Goal: Transaction & Acquisition: Purchase product/service

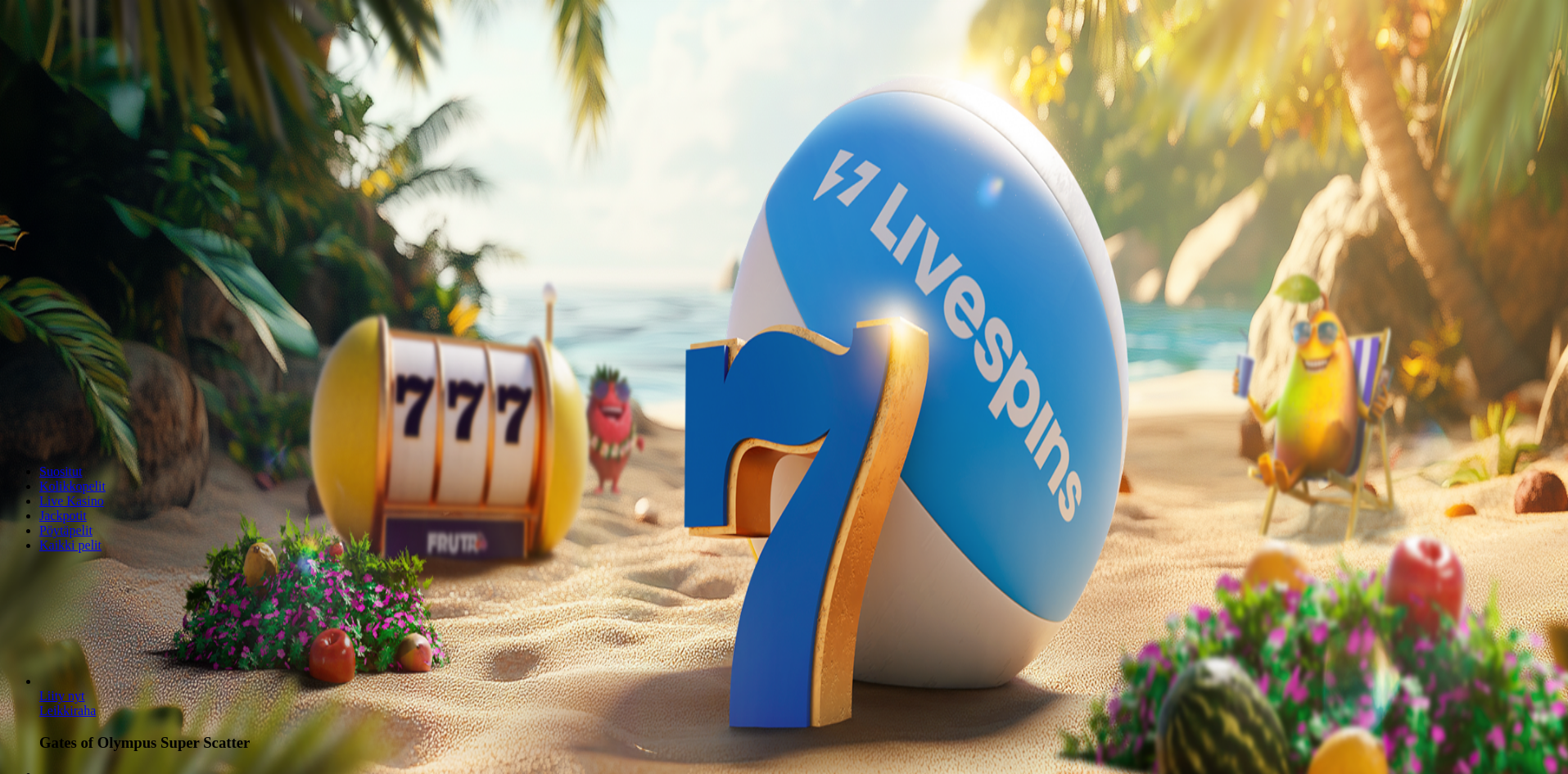
click at [94, 65] on span "Kirjaudu" at bounding box center [113, 59] width 40 height 12
click at [50, 210] on span "Talletus" at bounding box center [31, 204] width 36 height 12
drag, startPoint x: 205, startPoint y: 375, endPoint x: 177, endPoint y: 372, distance: 28.2
type input "**"
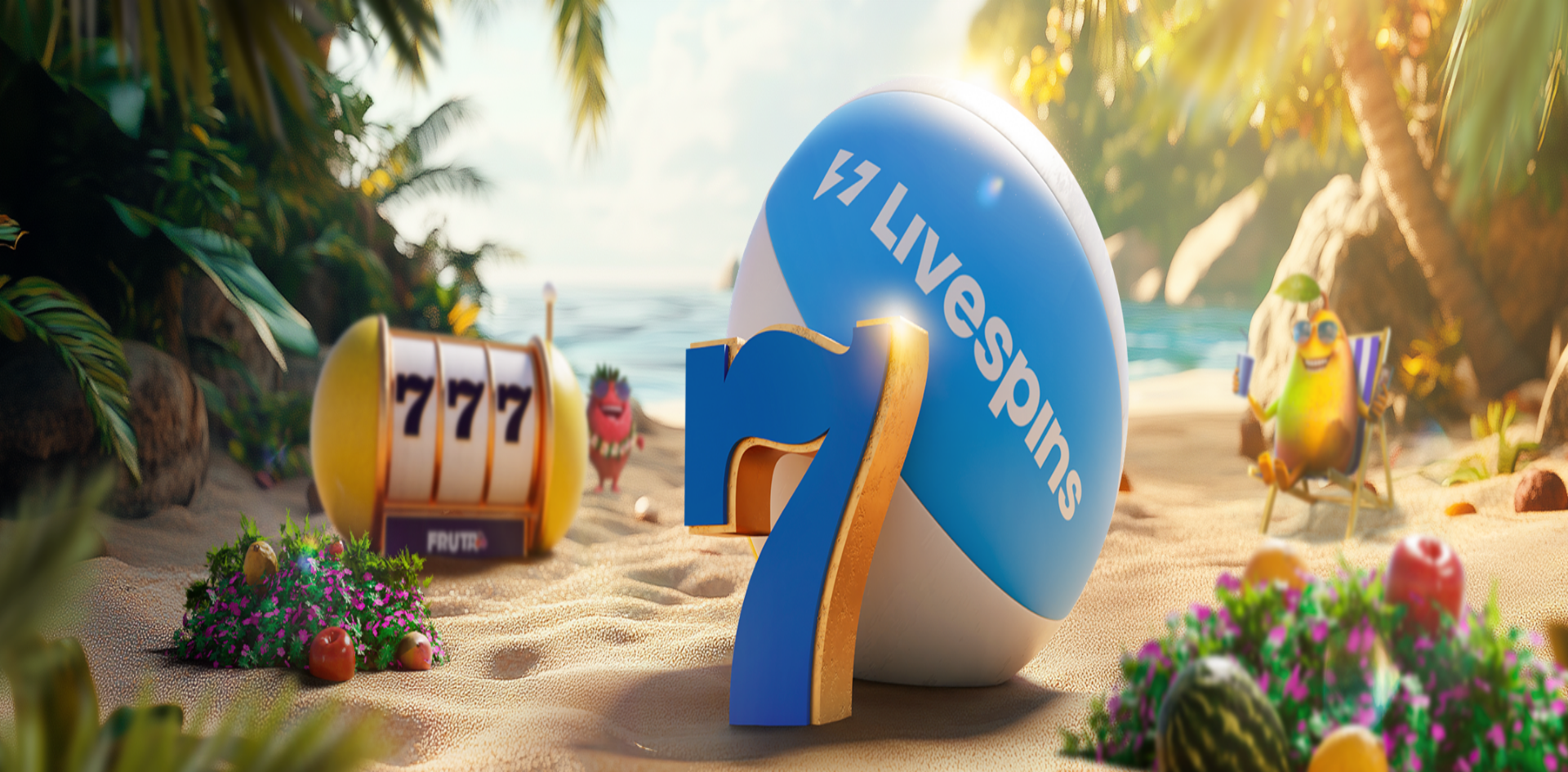
click at [1029, 759] on header "Viimeksi pelattu" at bounding box center [782, 768] width 1551 height 18
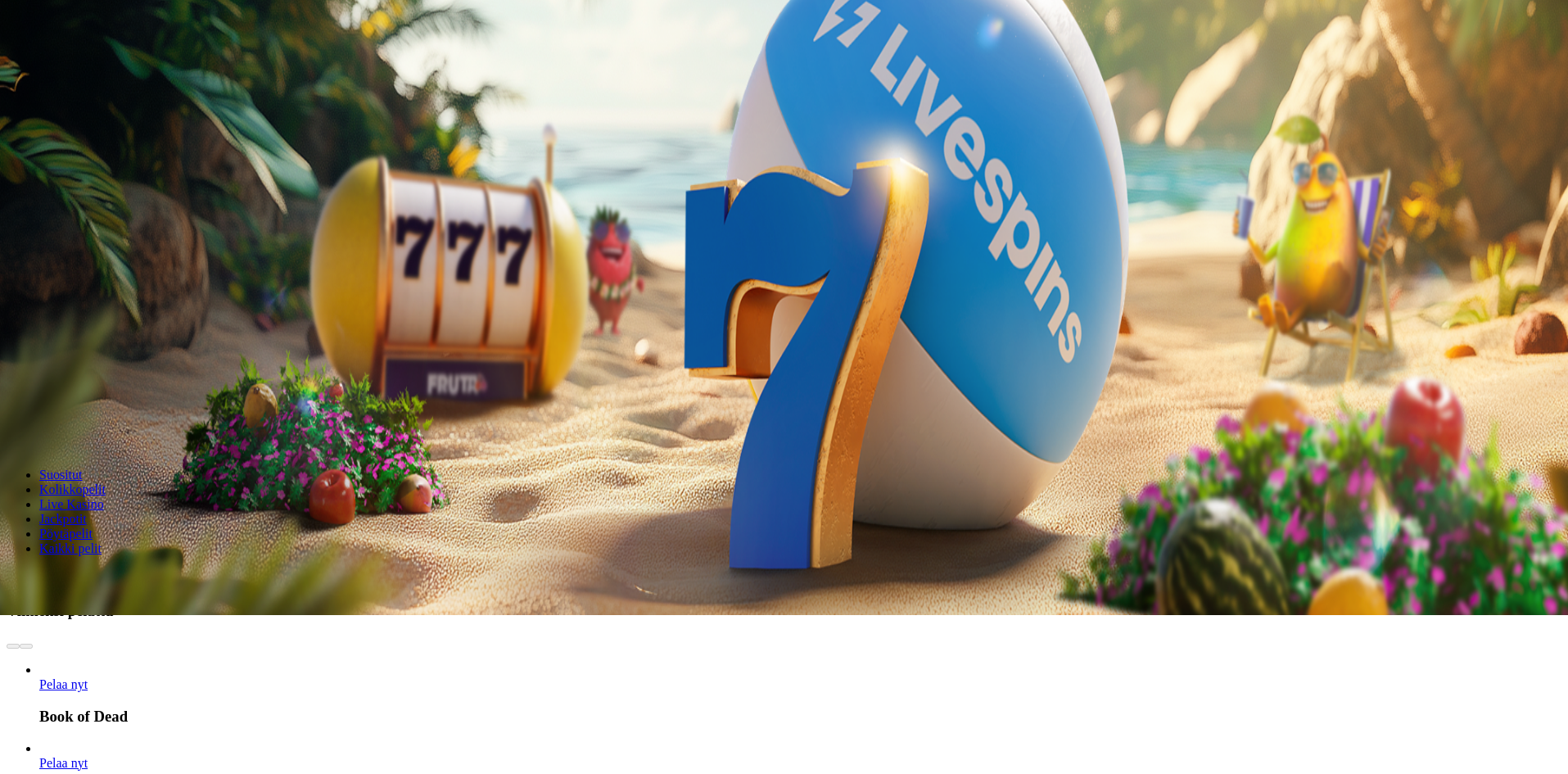
scroll to position [164, 0]
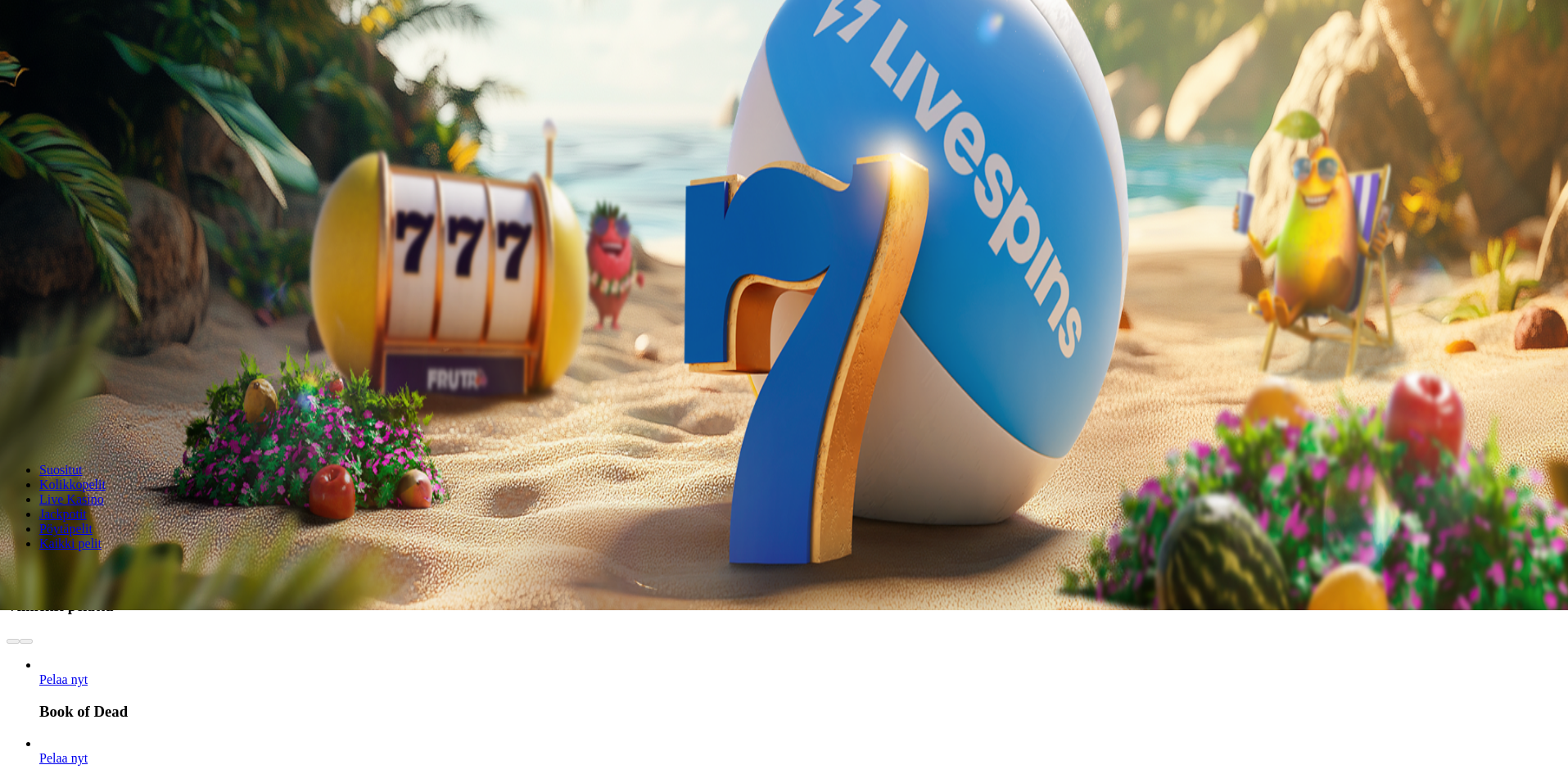
click at [88, 752] on span "Pelaa nyt" at bounding box center [63, 758] width 48 height 14
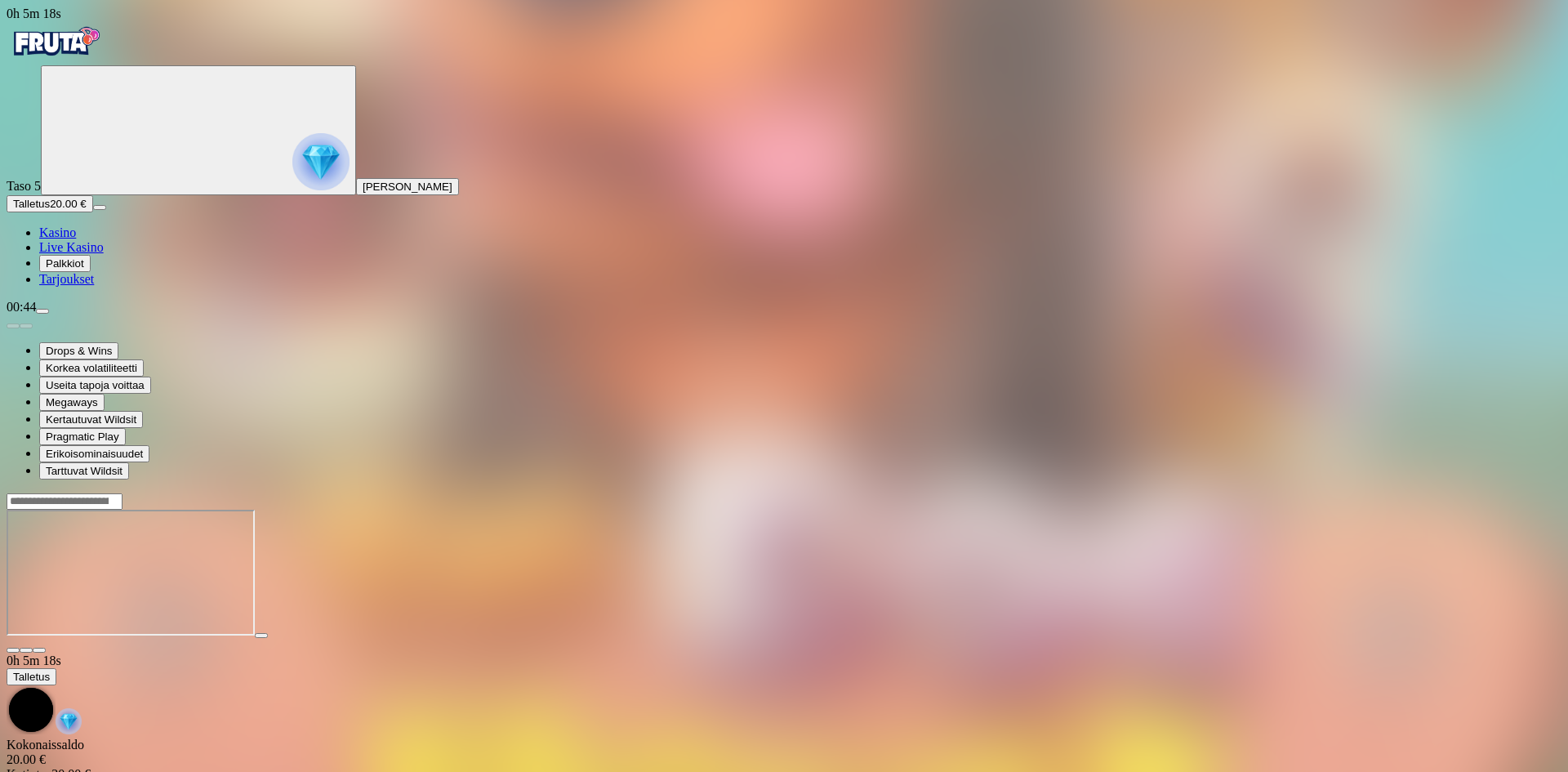
drag, startPoint x: 93, startPoint y: 67, endPoint x: 102, endPoint y: 65, distance: 9.2
click at [93, 62] on img "Primary" at bounding box center [55, 41] width 98 height 41
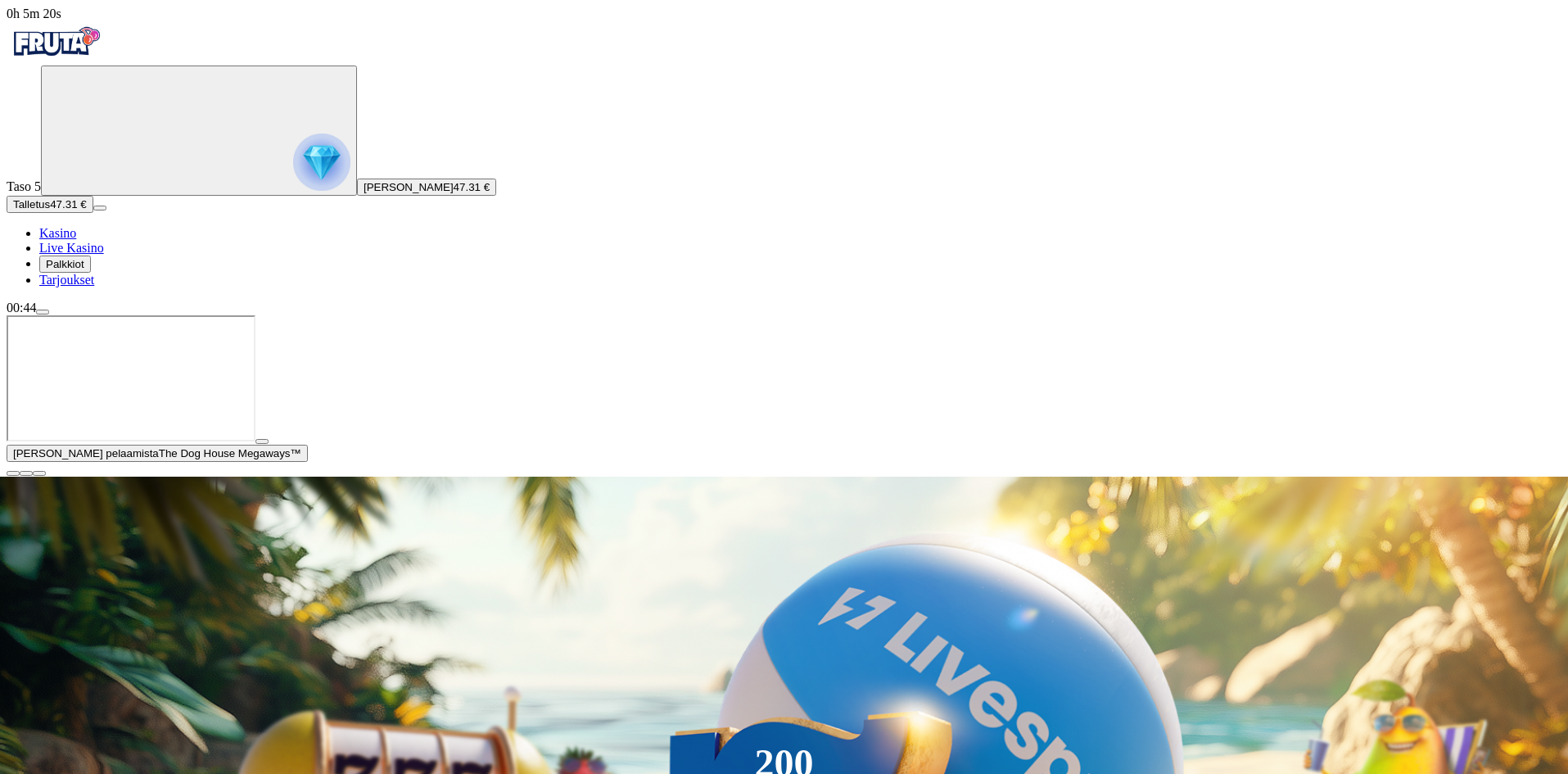
click at [293, 185] on img "Primary" at bounding box center [321, 162] width 57 height 57
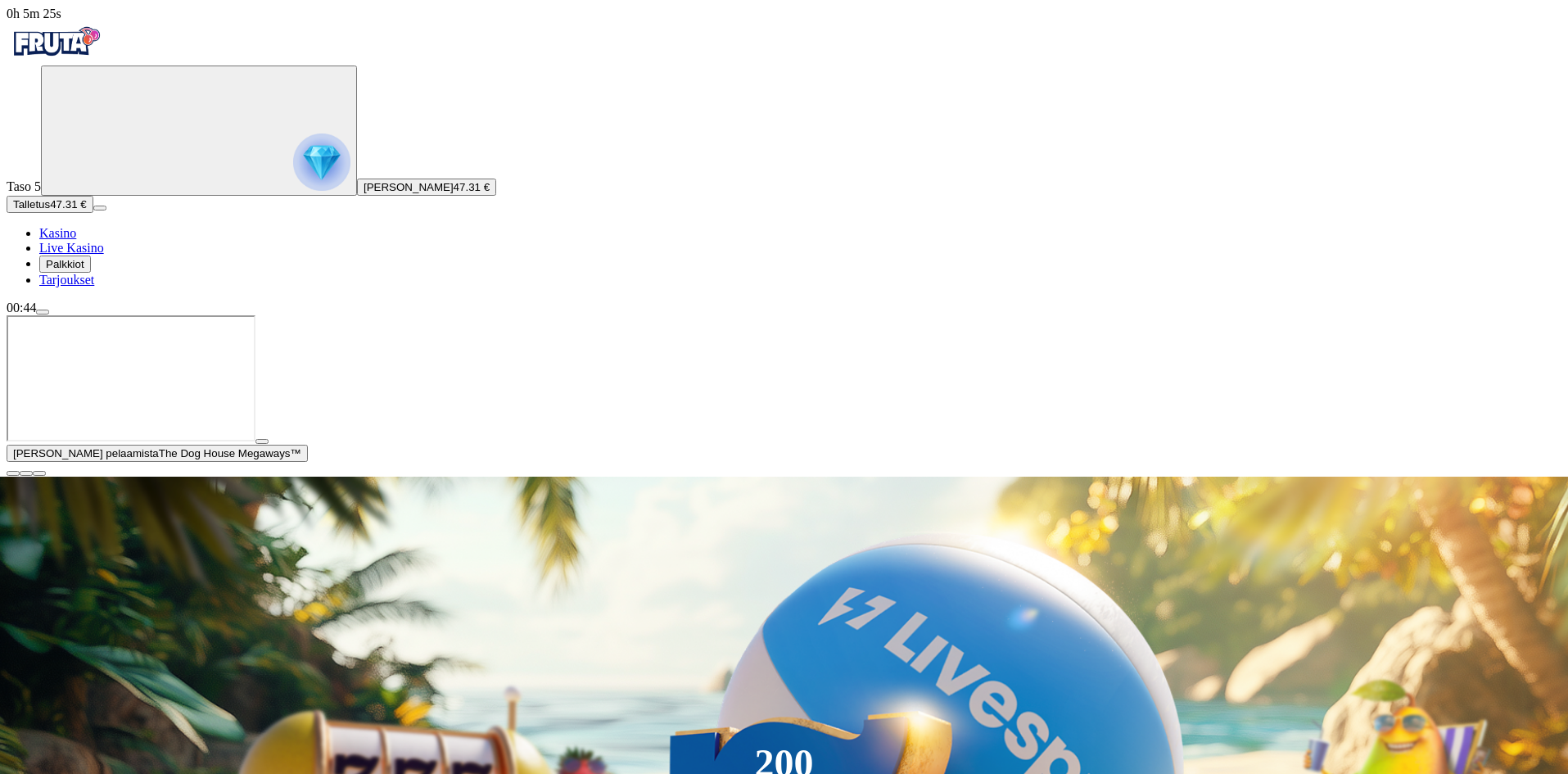
click at [42, 312] on span "menu icon" at bounding box center [42, 312] width 0 height 0
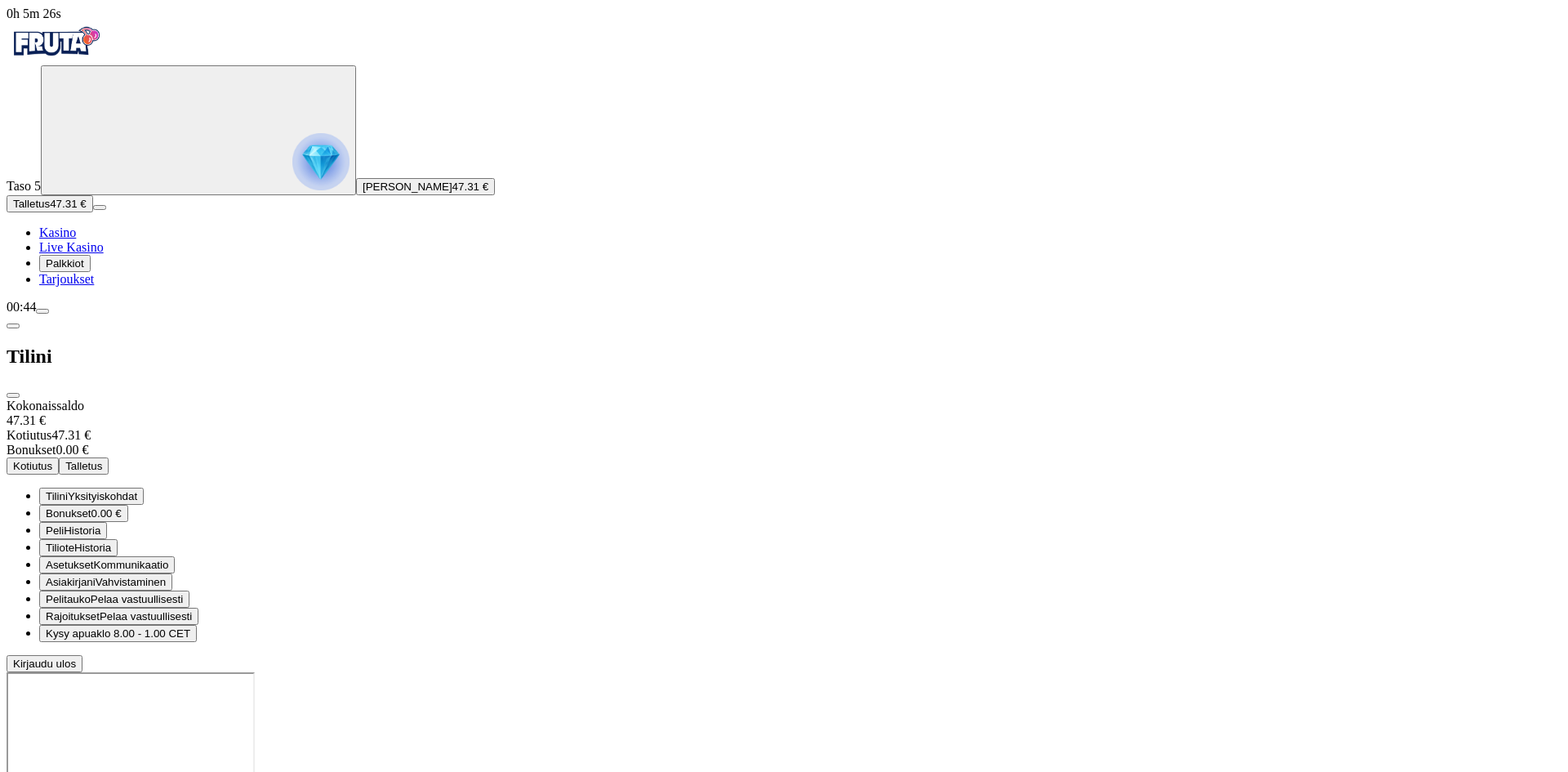
click at [52, 460] on span "Kotiutus" at bounding box center [32, 466] width 39 height 12
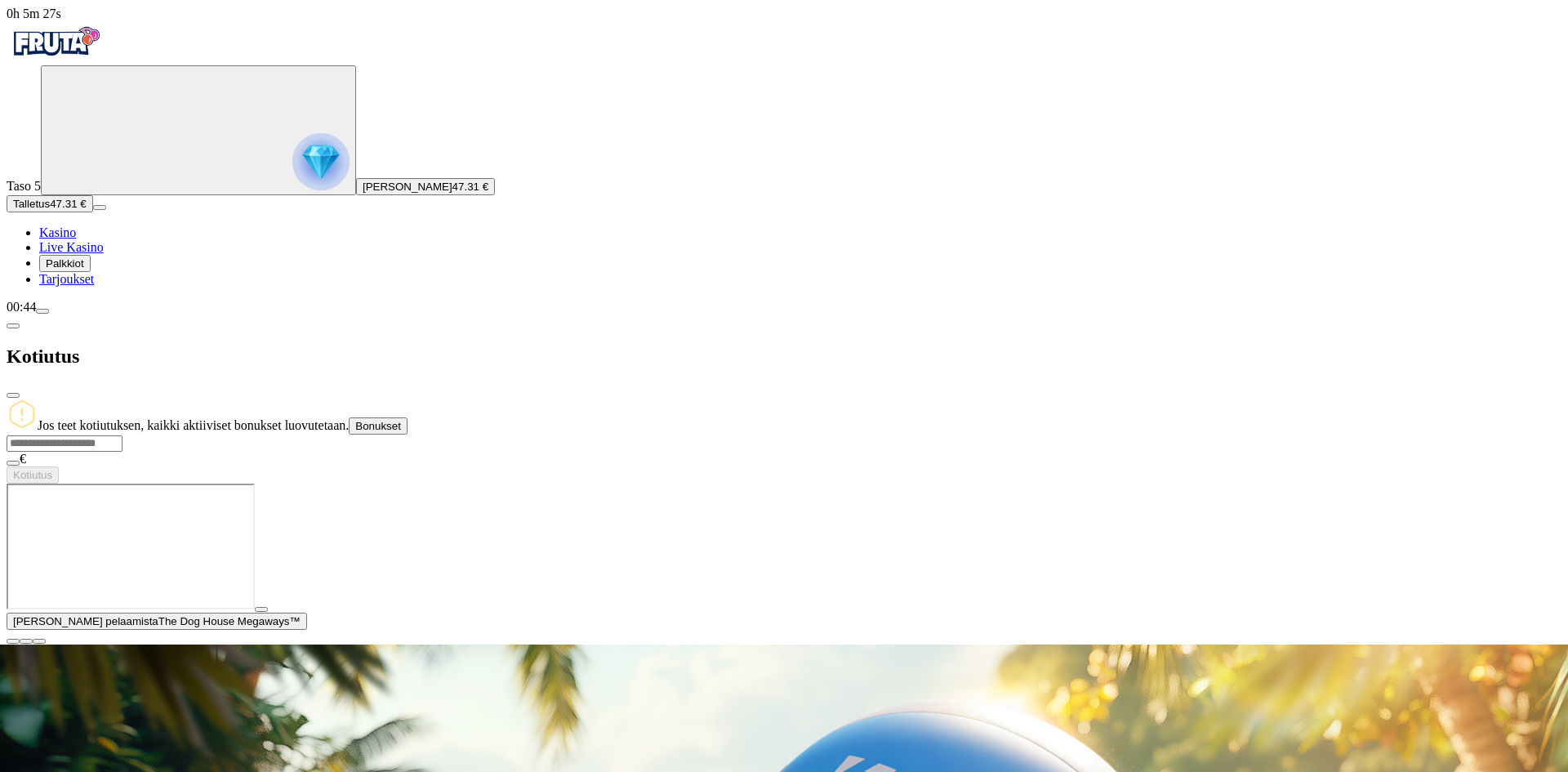
click at [122, 436] on input "number" at bounding box center [64, 444] width 116 height 17
type input "**"
click at [52, 469] on span "Kotiutus" at bounding box center [32, 474] width 39 height 12
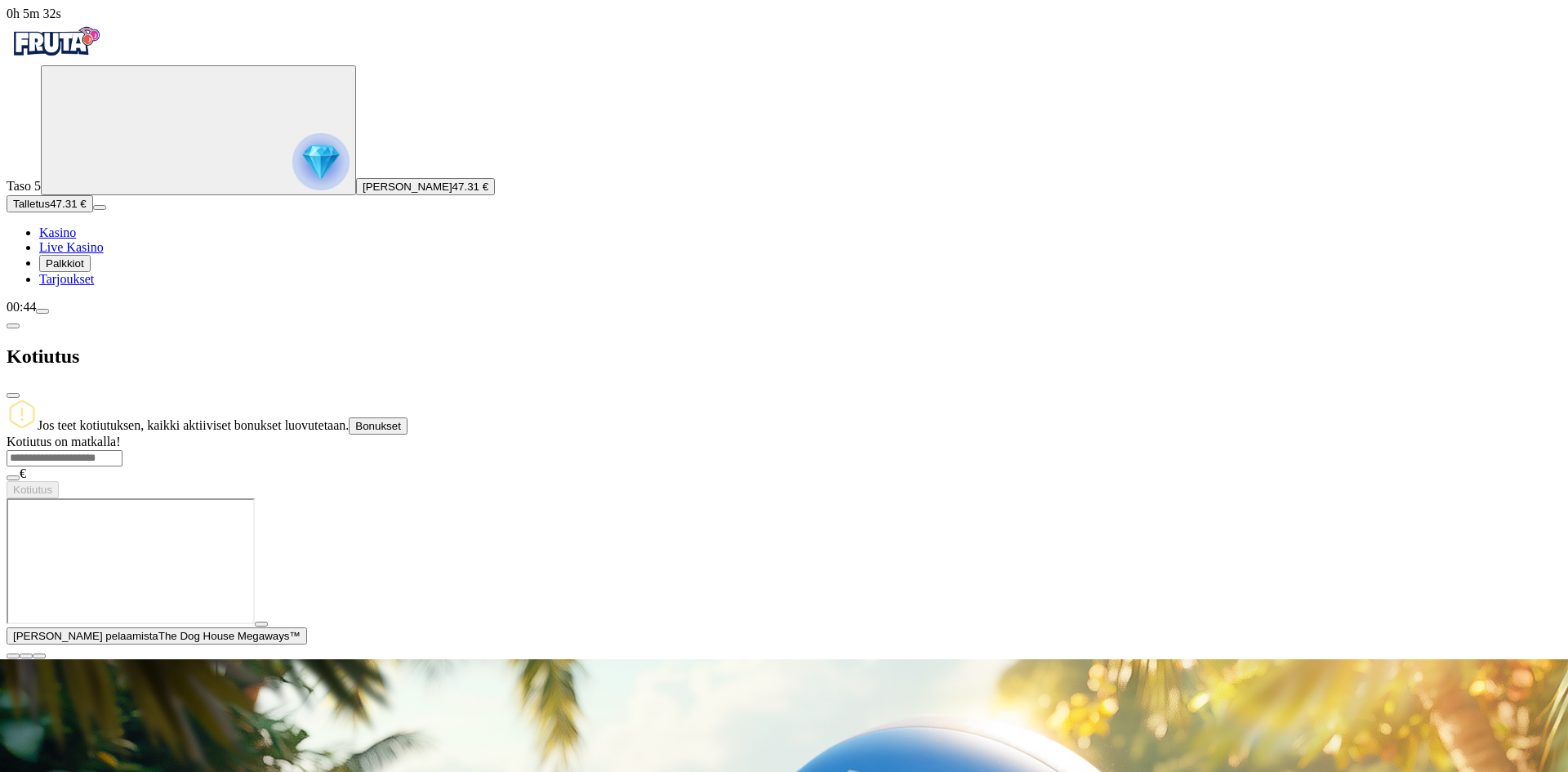
click at [13, 395] on span "close icon" at bounding box center [13, 395] width 0 height 0
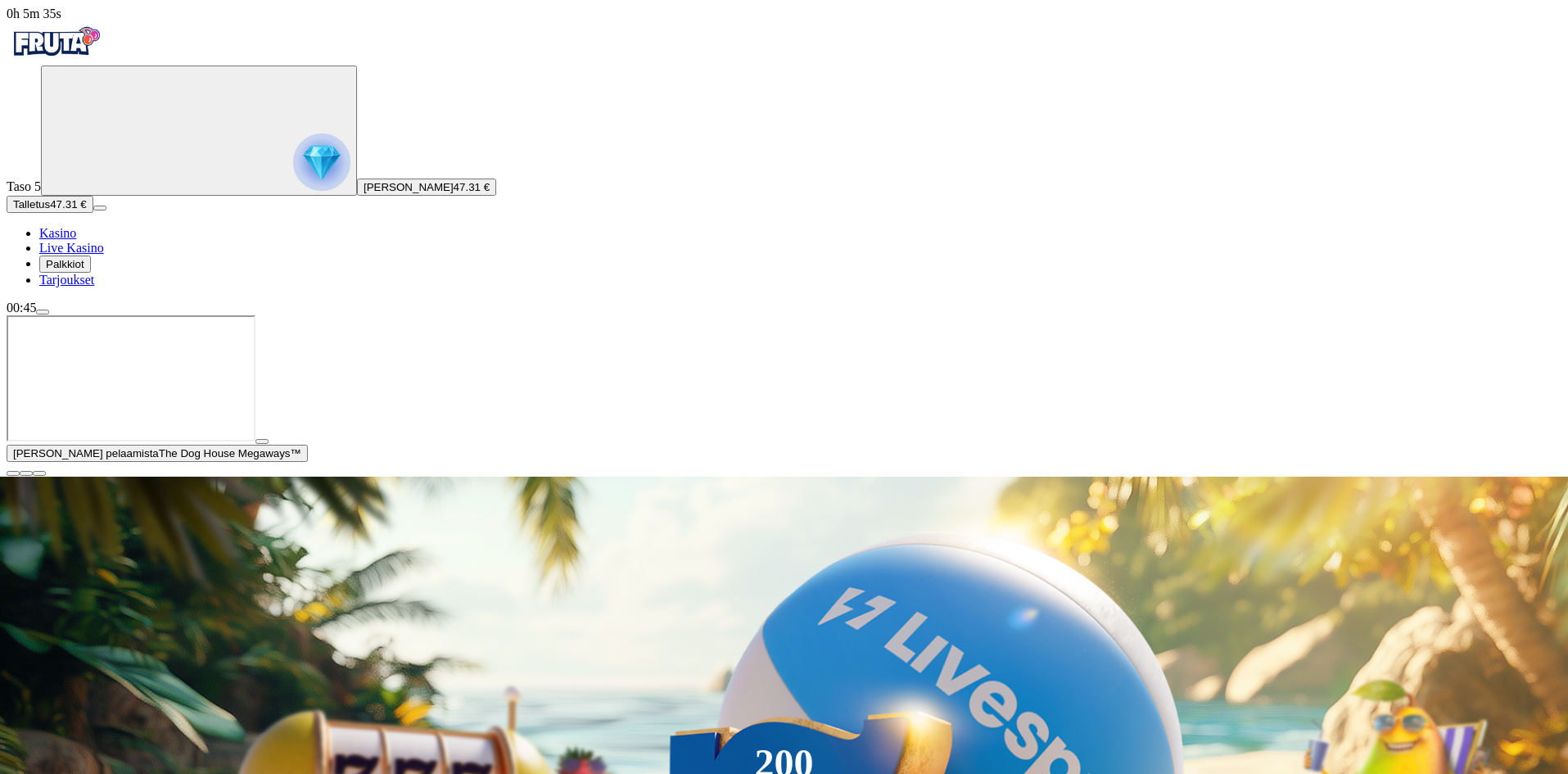
click at [262, 442] on span "play icon" at bounding box center [262, 442] width 0 height 0
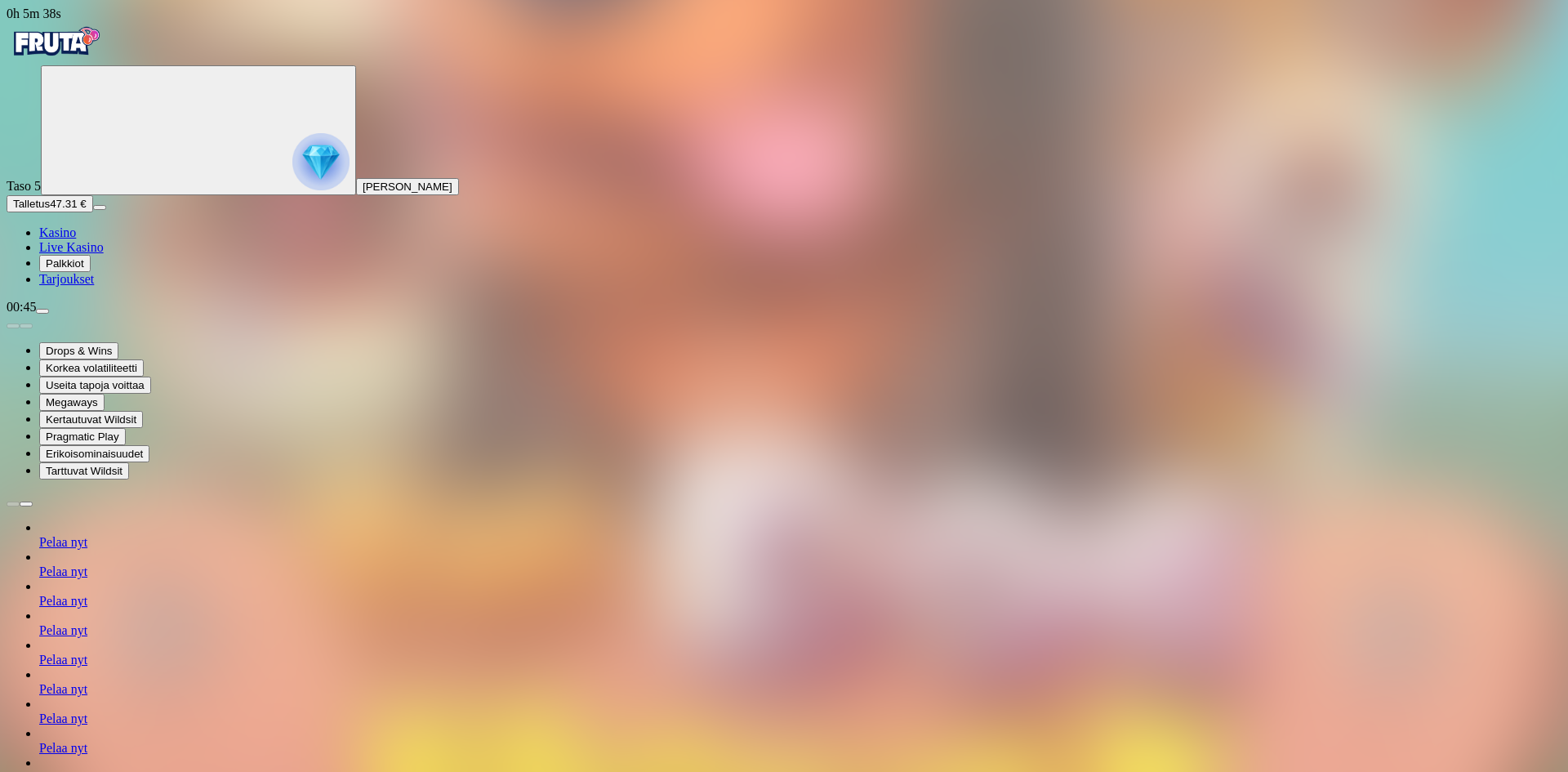
click at [105, 62] on img "Primary" at bounding box center [55, 41] width 98 height 41
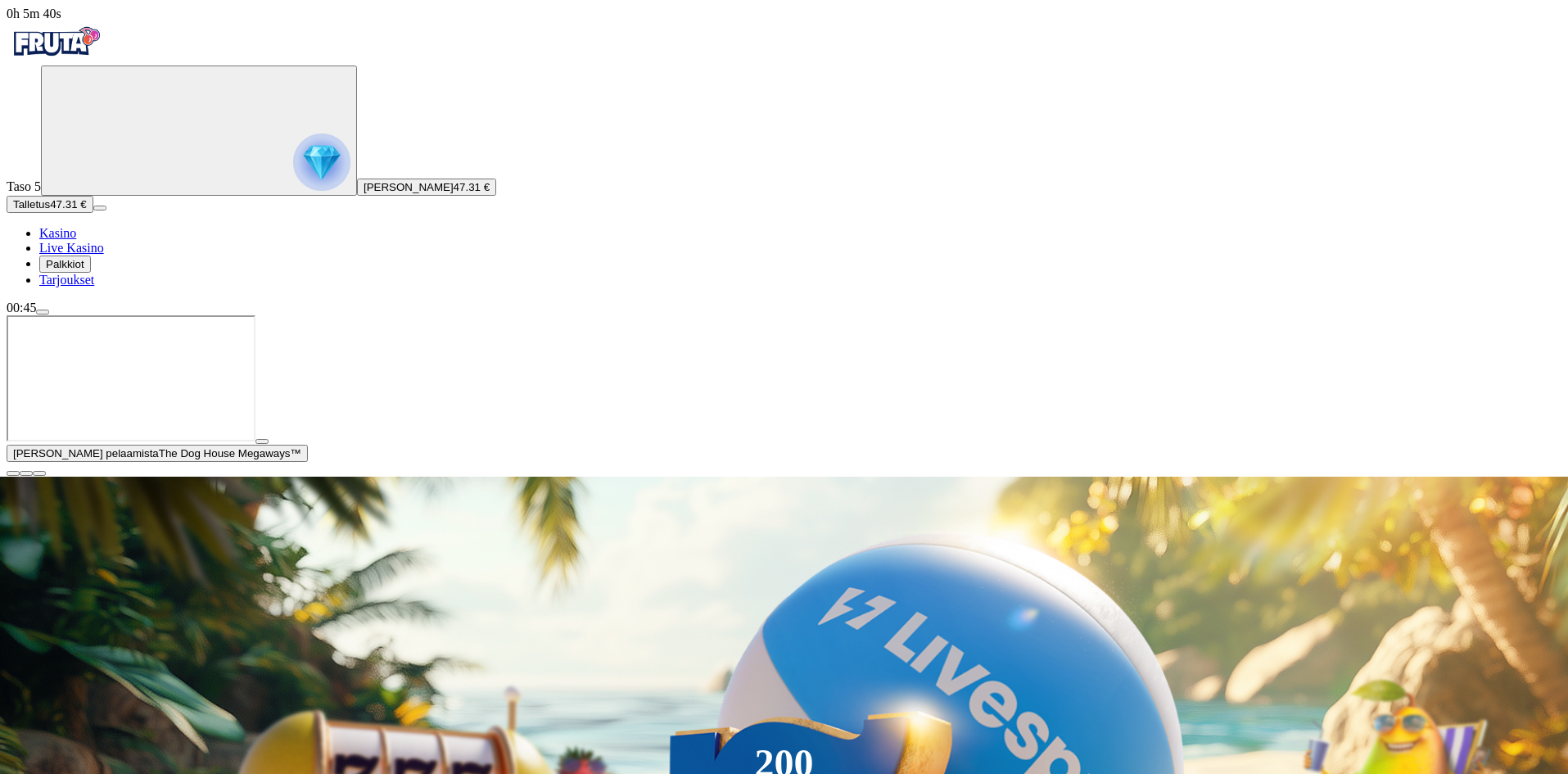
click at [13, 473] on span "close icon" at bounding box center [13, 473] width 0 height 0
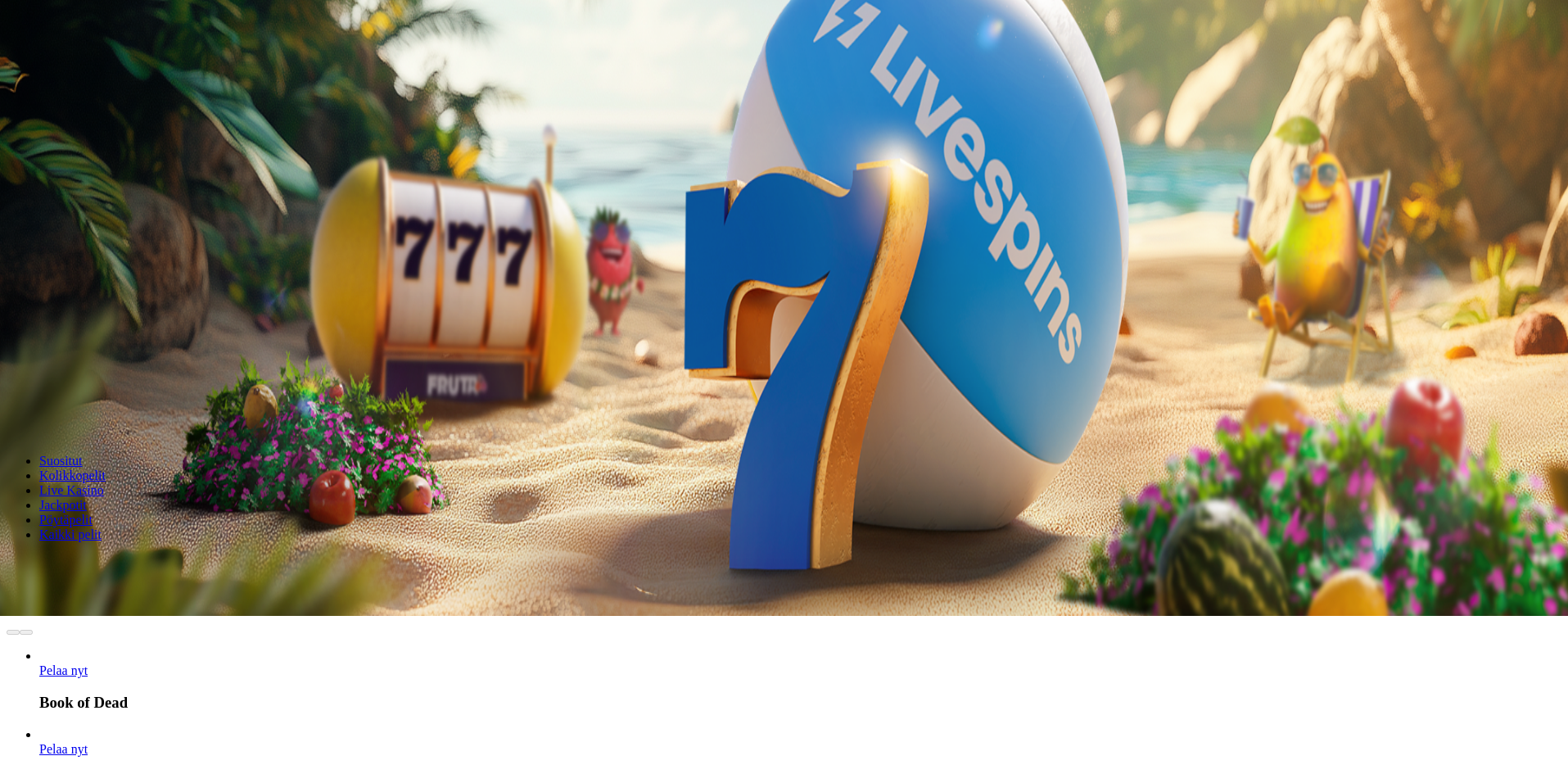
scroll to position [164, 0]
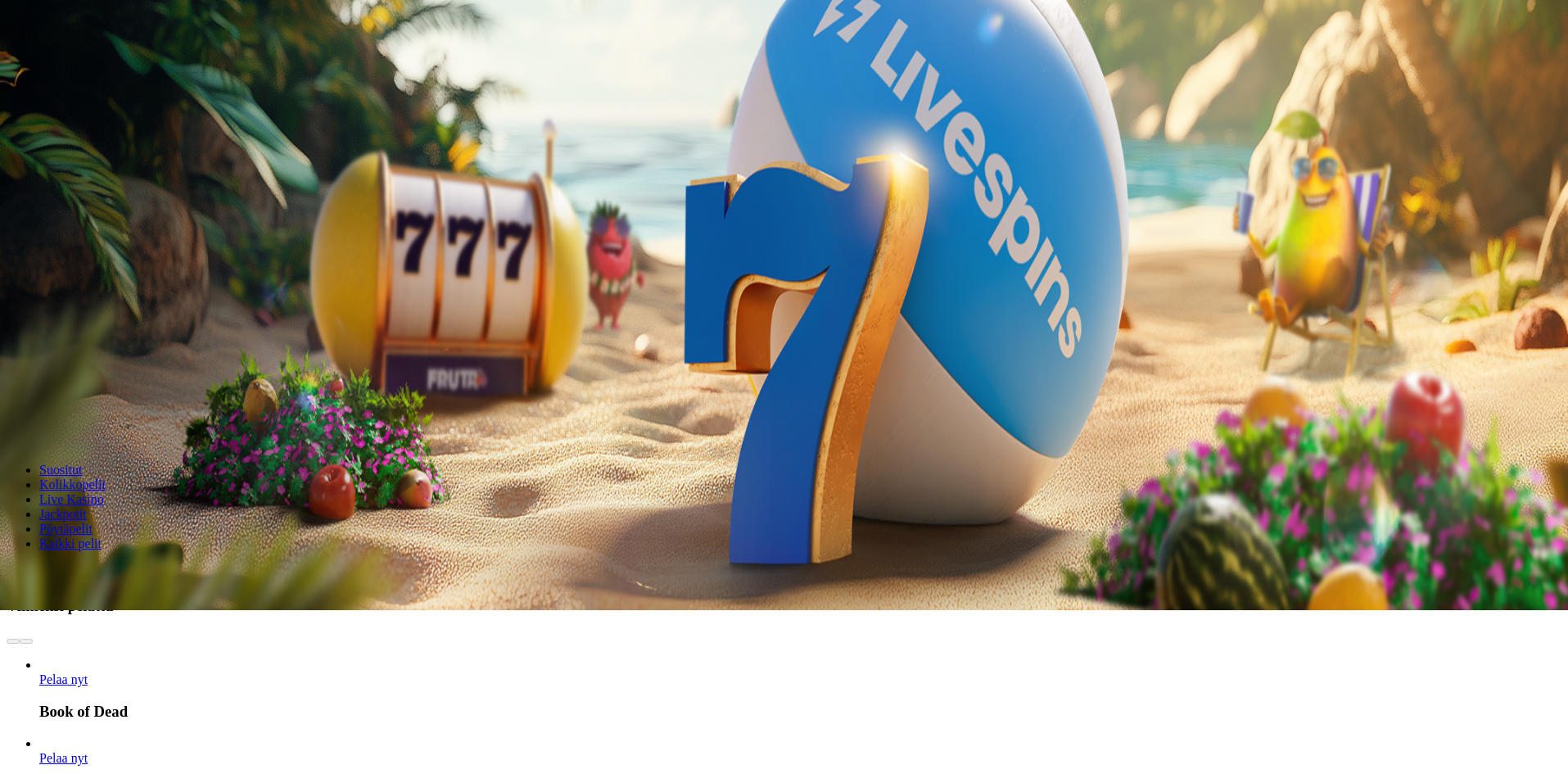
click at [88, 752] on span "Pelaa nyt" at bounding box center [63, 758] width 48 height 14
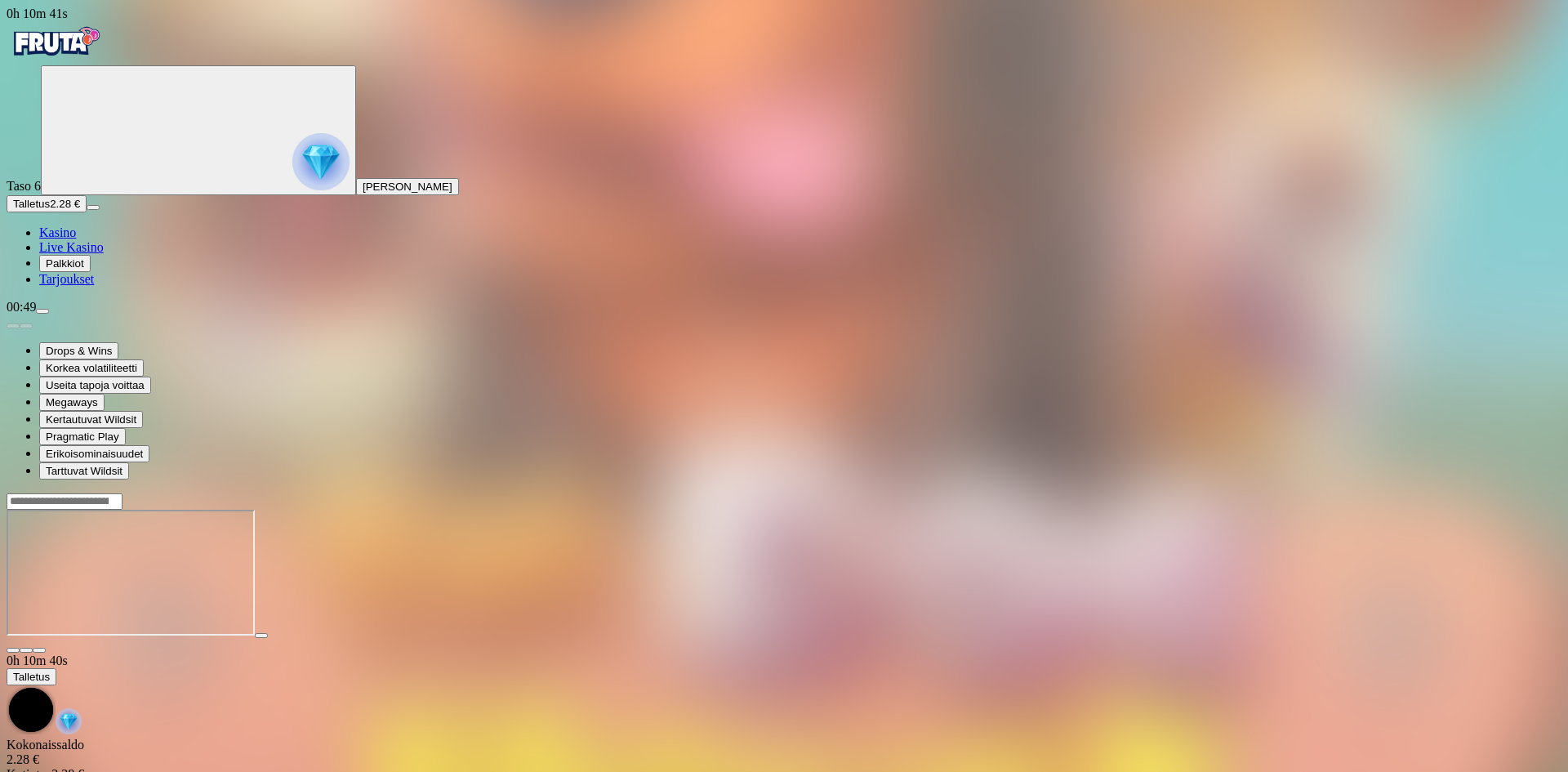
click at [98, 62] on img "Primary" at bounding box center [55, 41] width 98 height 41
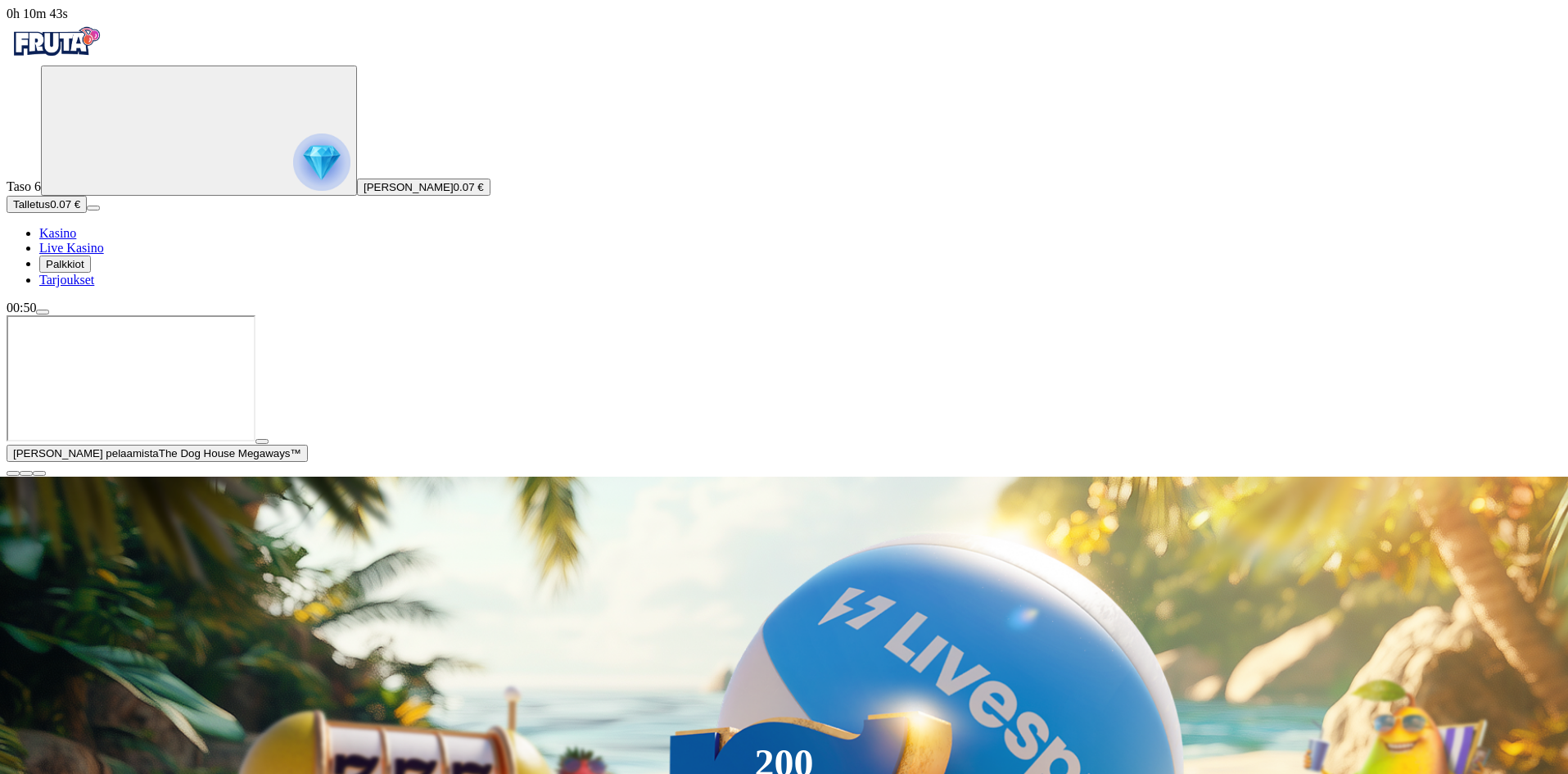
click at [364, 193] on span "[PERSON_NAME]" at bounding box center [408, 186] width 90 height 12
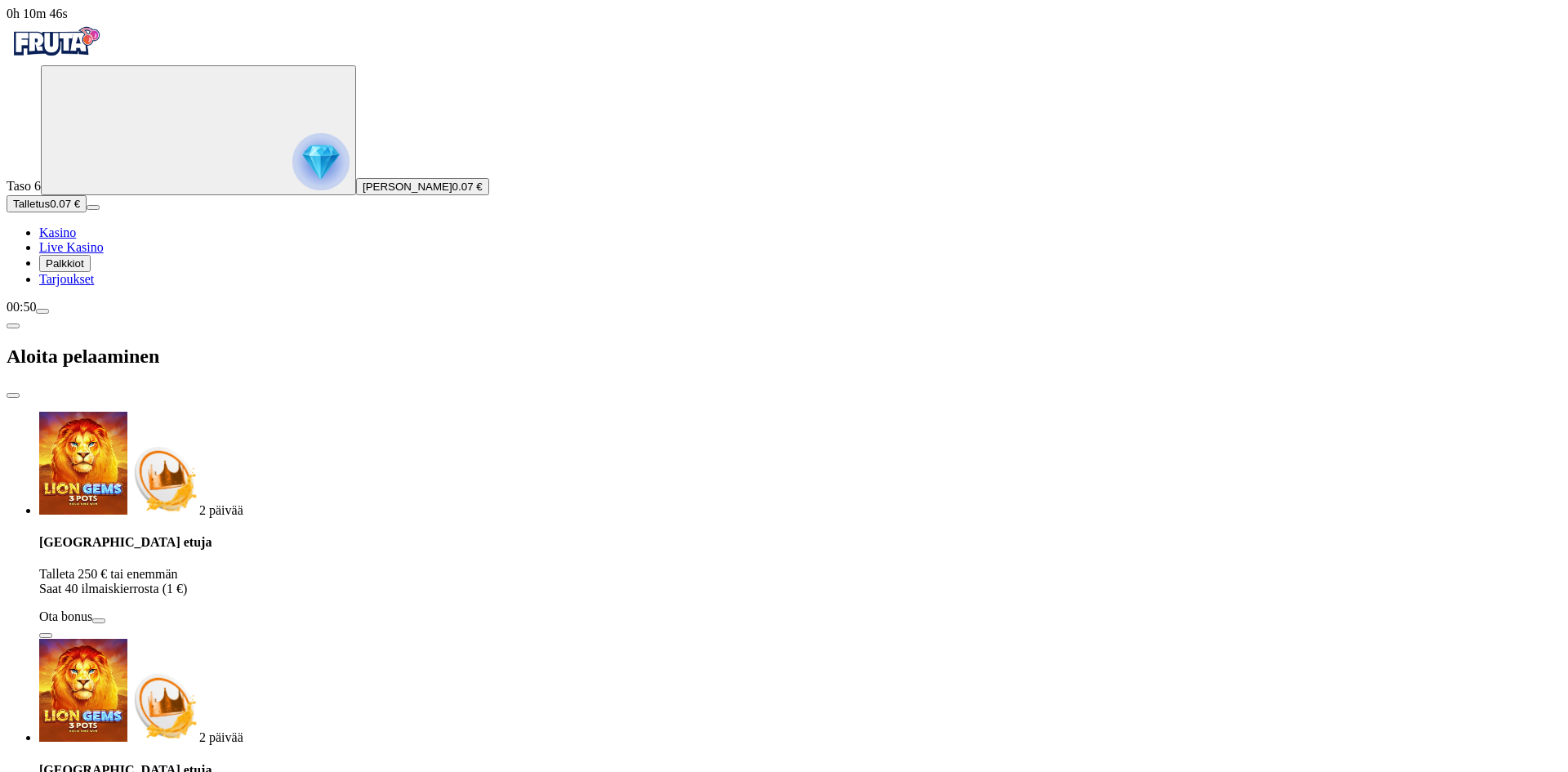
click at [292, 160] on img "Primary" at bounding box center [321, 161] width 57 height 57
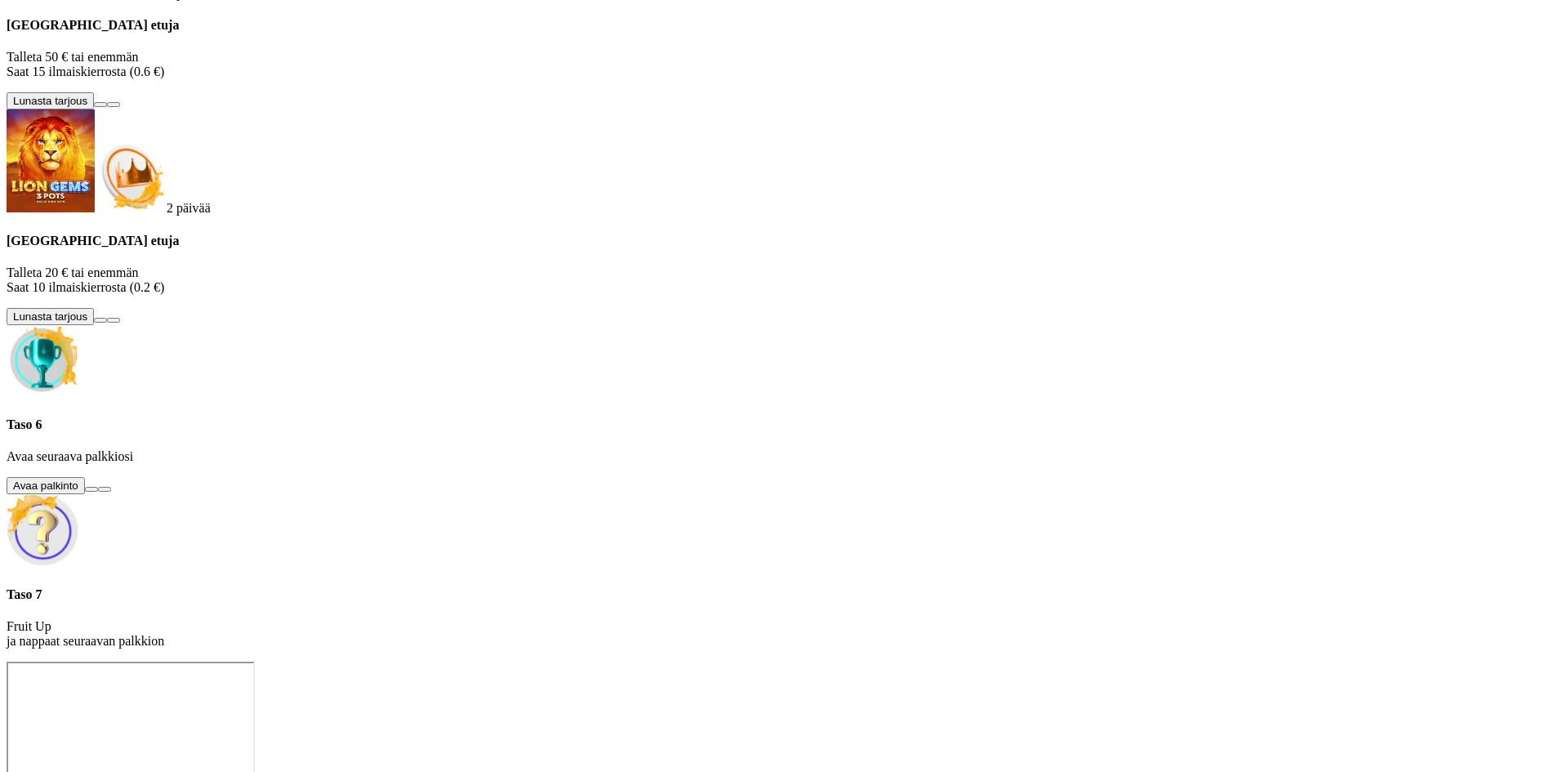
scroll to position [74, 0]
click at [98, 492] on button at bounding box center [92, 489] width 13 height 5
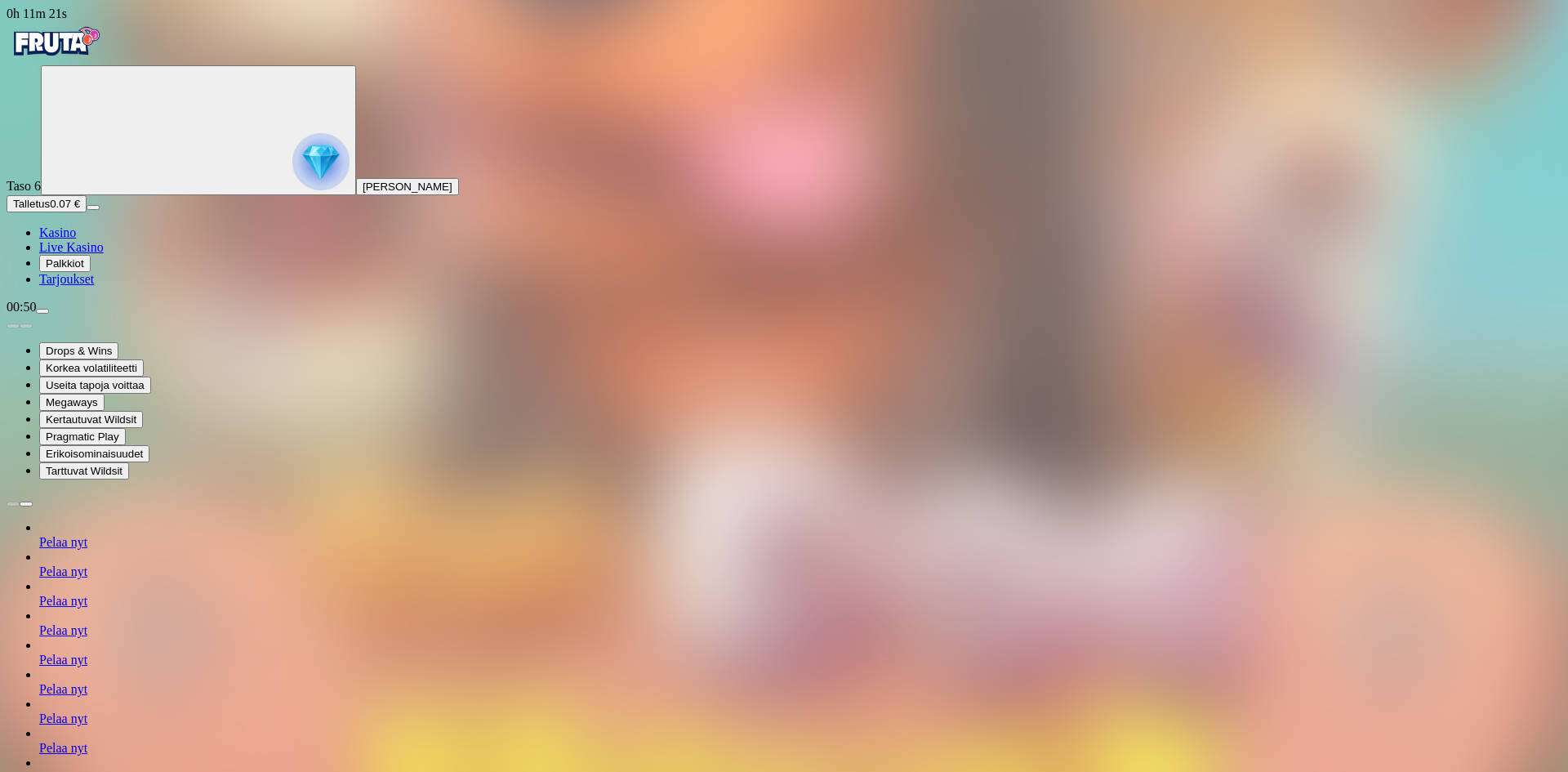
click at [85, 57] on img "Primary" at bounding box center [55, 41] width 98 height 41
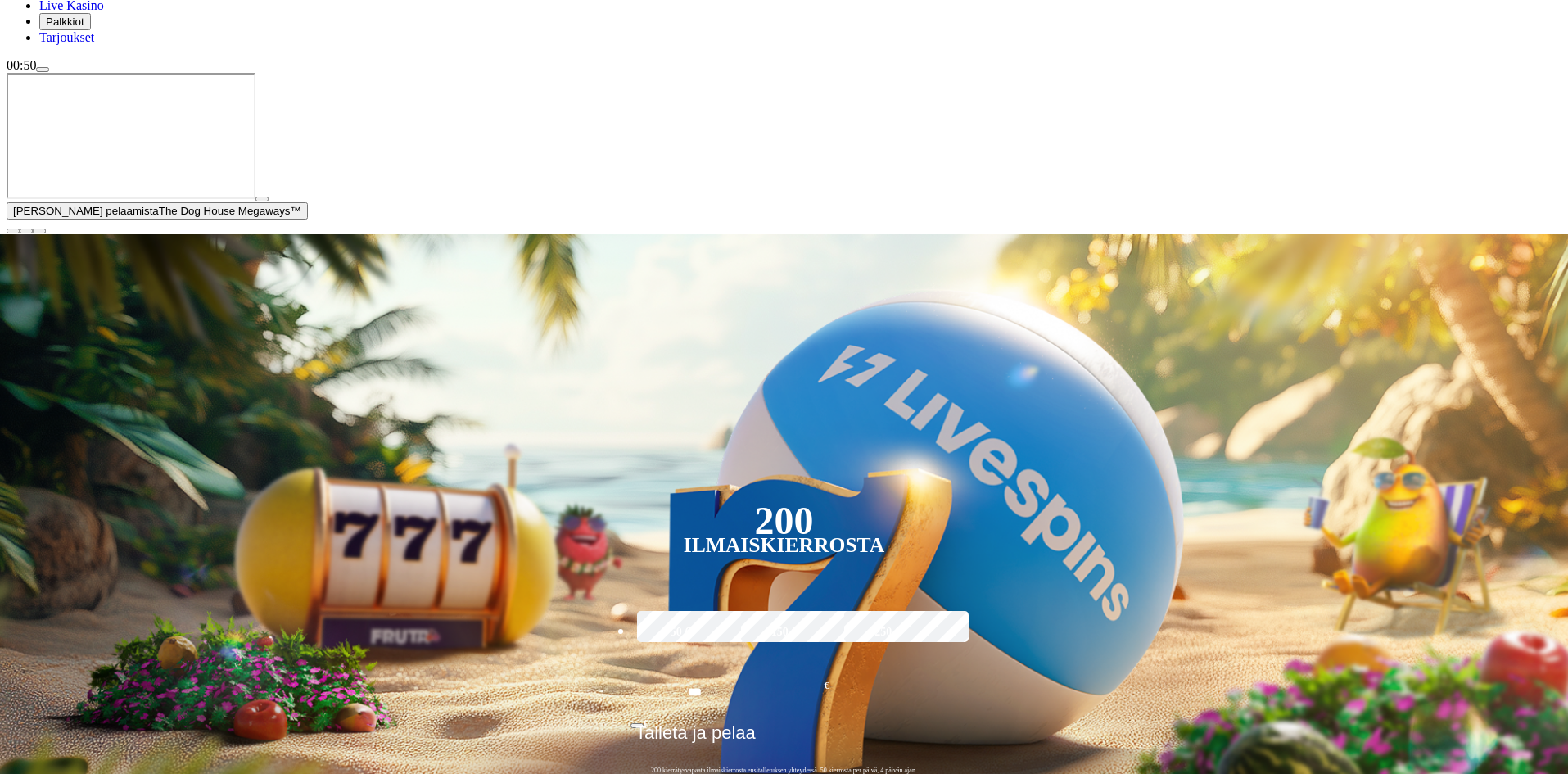
scroll to position [246, 0]
